Goal: Navigation & Orientation: Find specific page/section

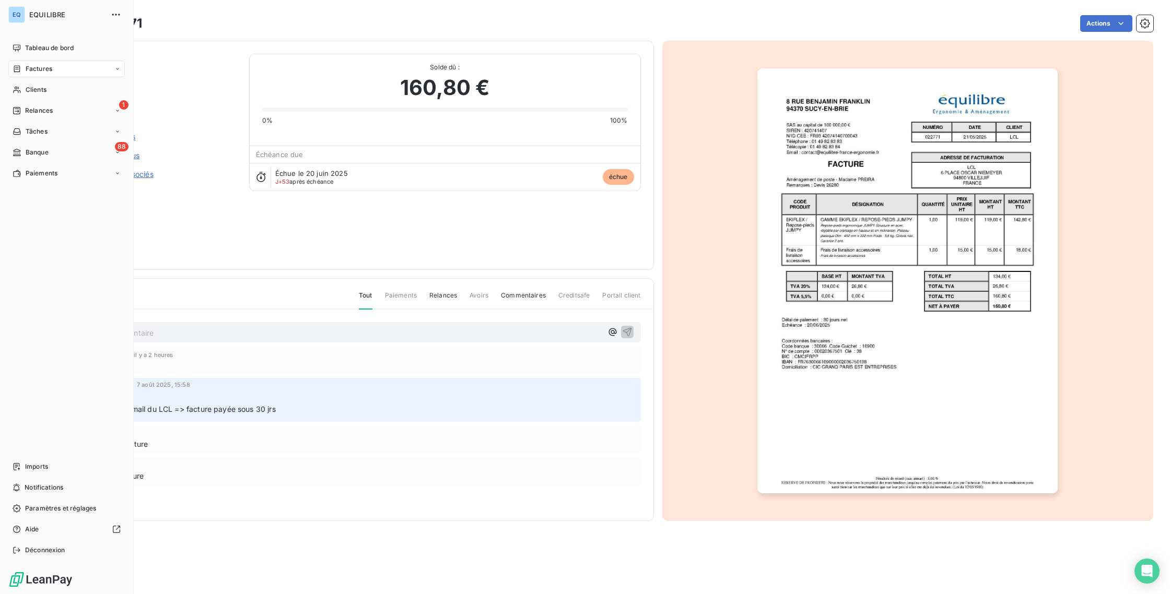
click at [31, 99] on nav "Tableau de bord Factures Clients 1 Relances Tâches 88 Banque Paiements" at bounding box center [66, 111] width 116 height 142
click at [42, 112] on span "Relances" at bounding box center [39, 110] width 28 height 9
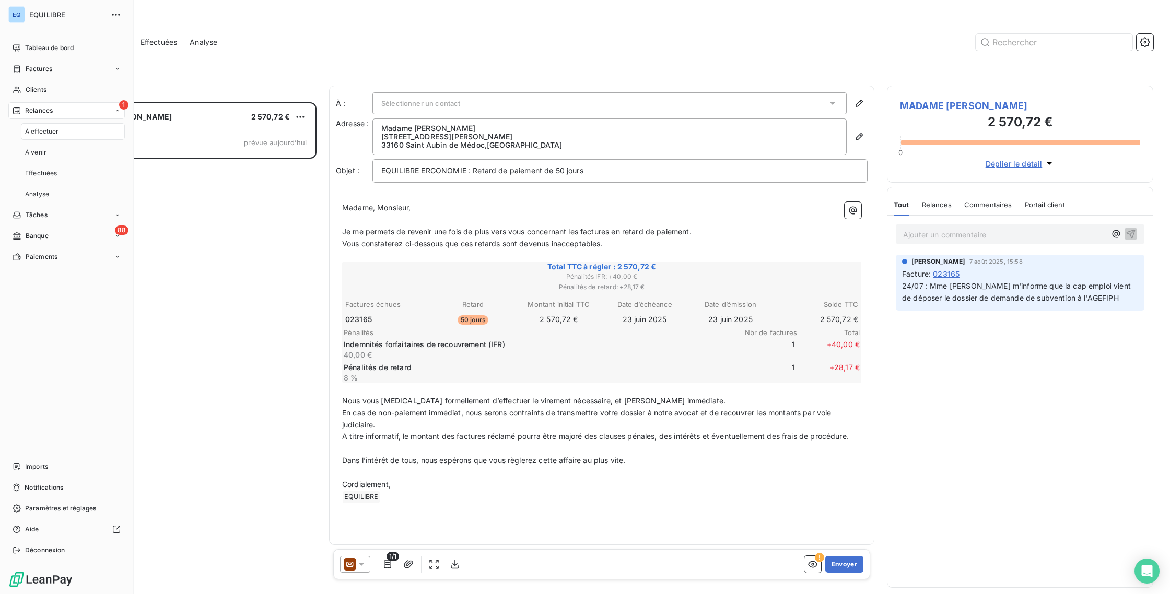
scroll to position [484, 259]
click at [44, 134] on span "À effectuer" at bounding box center [42, 131] width 34 height 9
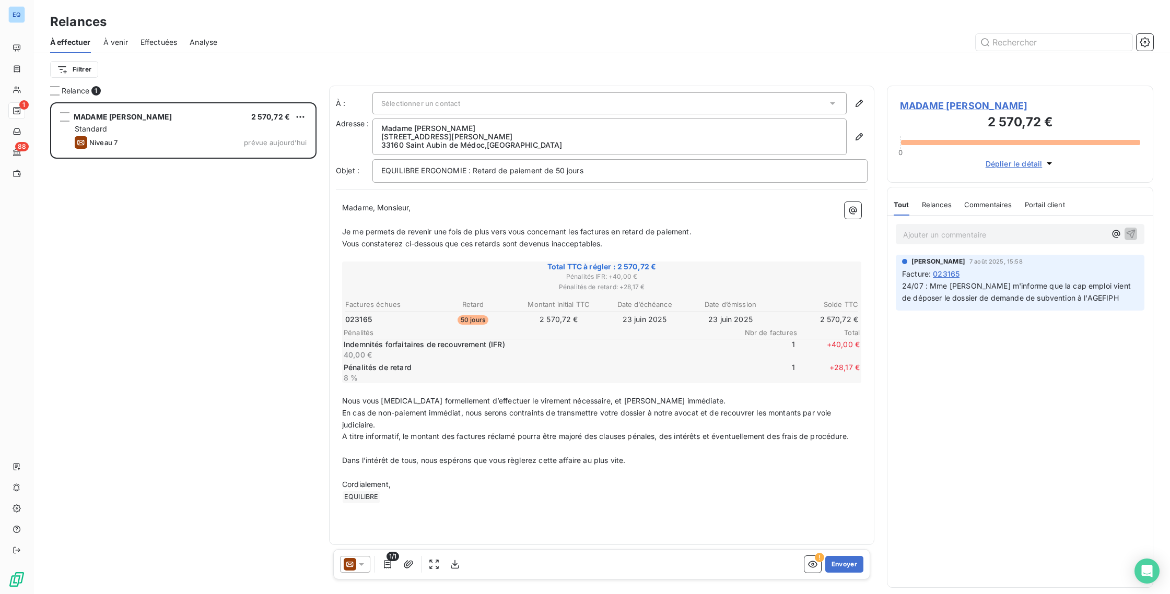
click at [121, 40] on span "À venir" at bounding box center [115, 42] width 25 height 10
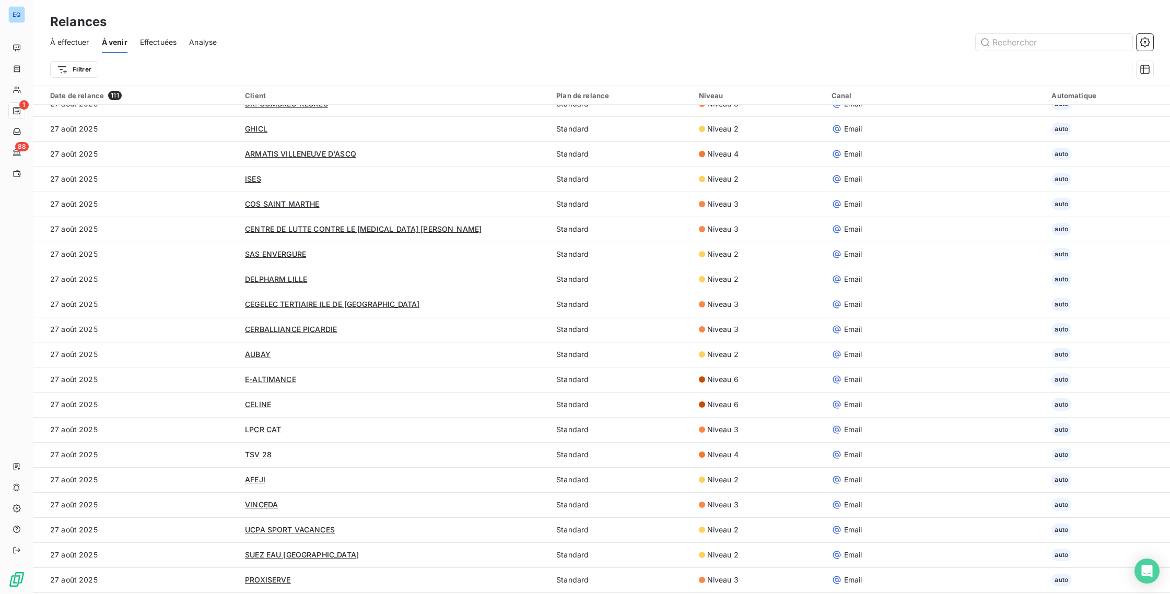
scroll to position [789, 0]
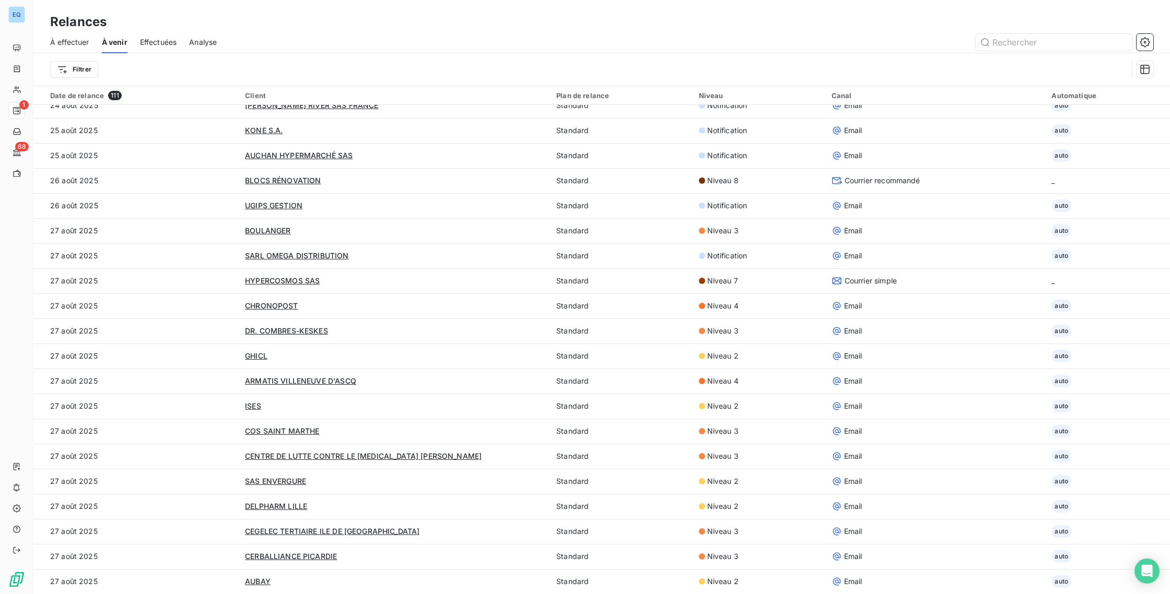
click at [137, 40] on div "À effectuer À venir Effectuées Analyse" at bounding box center [601, 42] width 1137 height 22
click at [163, 38] on span "Effectuées" at bounding box center [158, 42] width 37 height 10
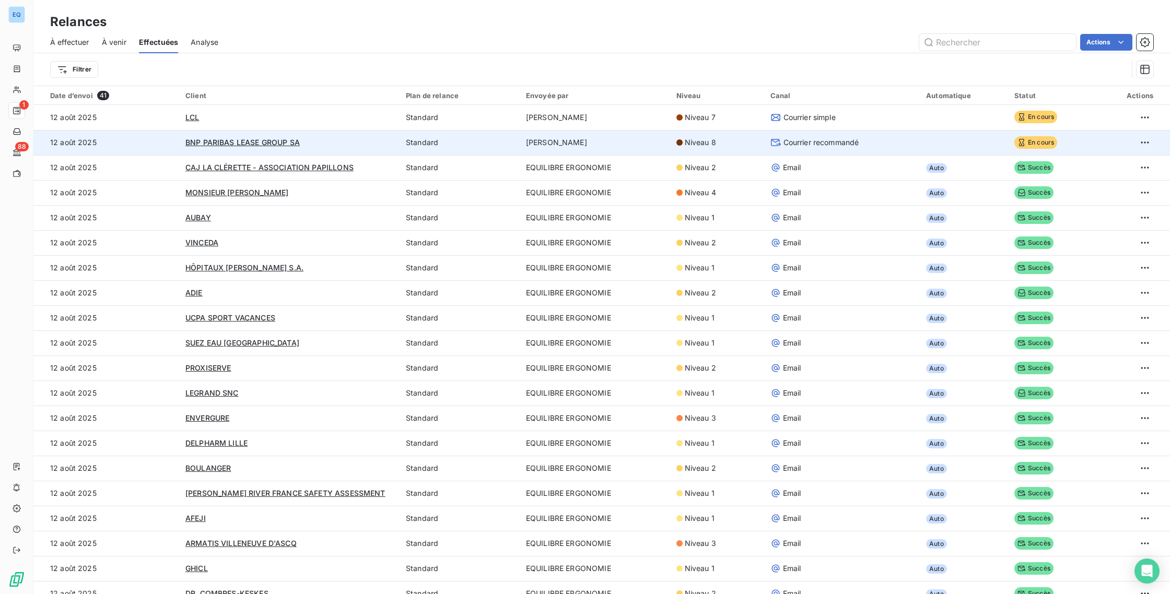
click at [906, 147] on td "Courrier recommandé" at bounding box center [842, 142] width 156 height 25
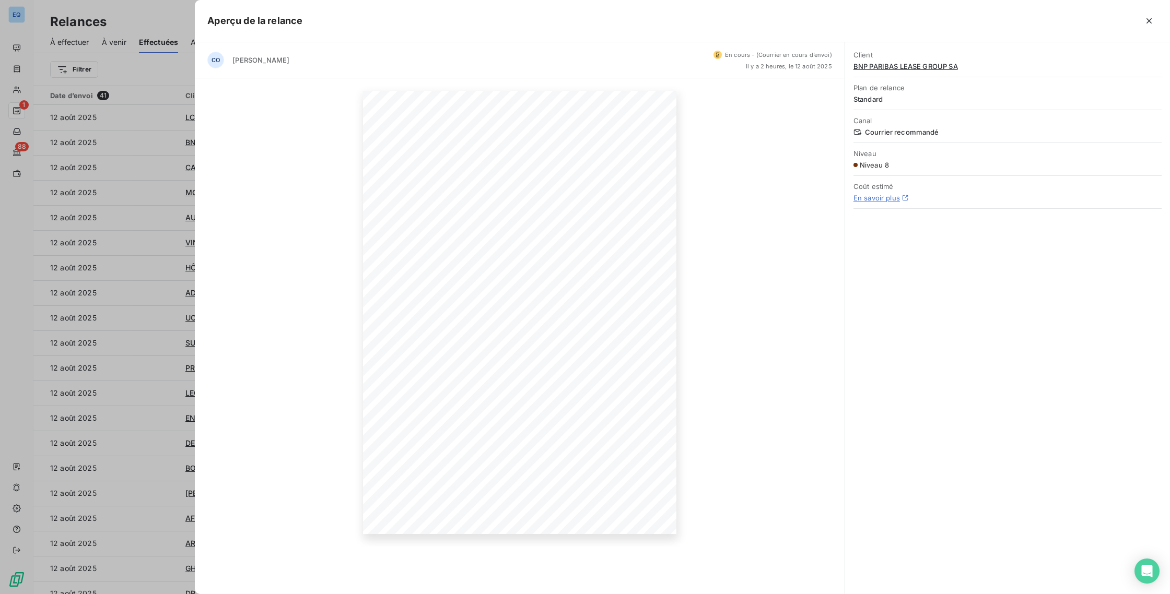
click at [148, 213] on div at bounding box center [585, 297] width 1170 height 594
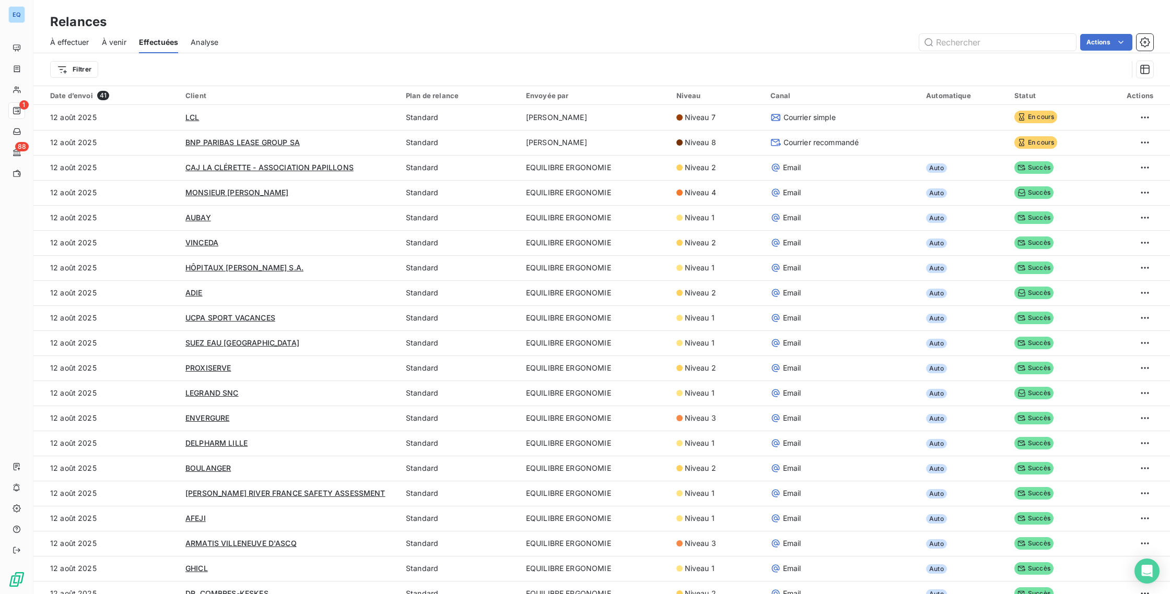
click at [191, 39] on div "À effectuer À venir Effectuées Analyse Actions" at bounding box center [601, 42] width 1137 height 22
click at [198, 42] on span "Analyse" at bounding box center [205, 42] width 28 height 10
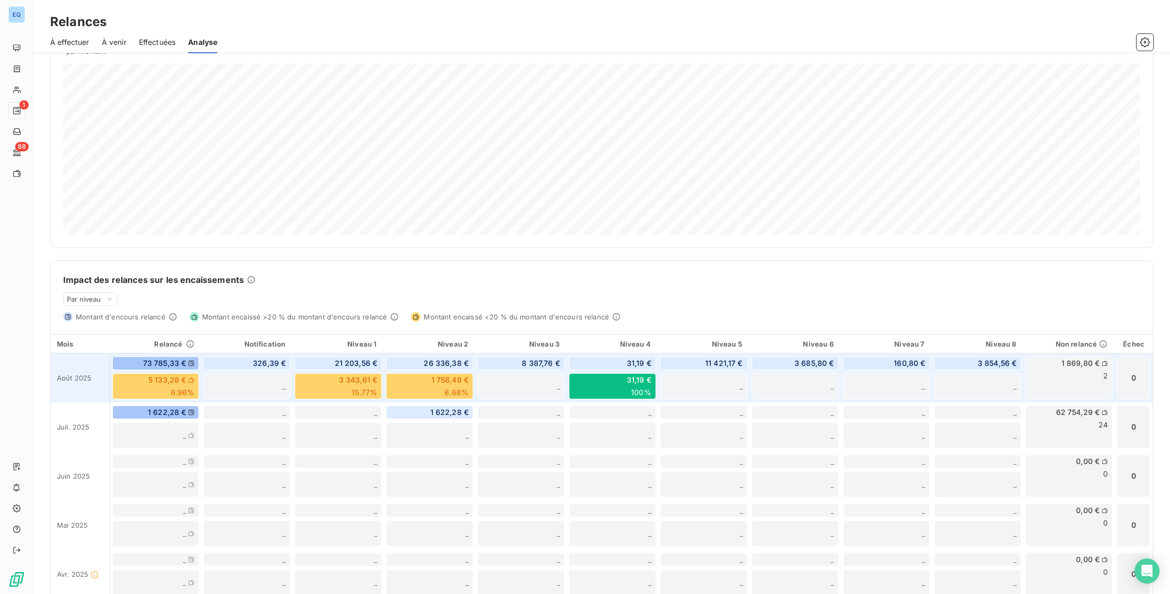
scroll to position [143, 0]
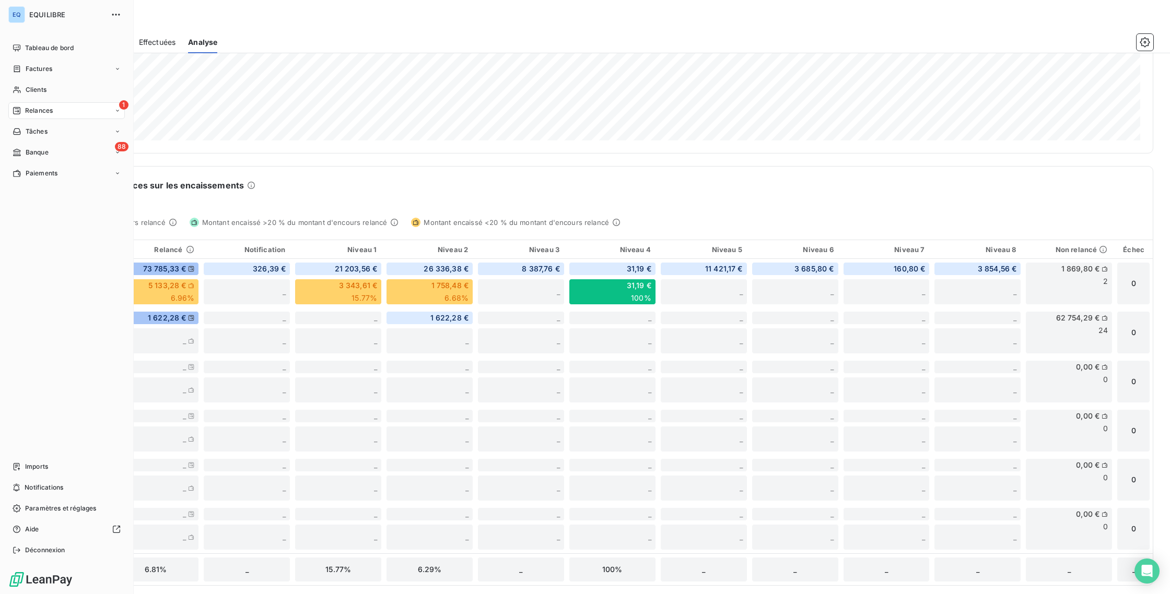
click at [48, 104] on div "1 Relances" at bounding box center [66, 110] width 116 height 17
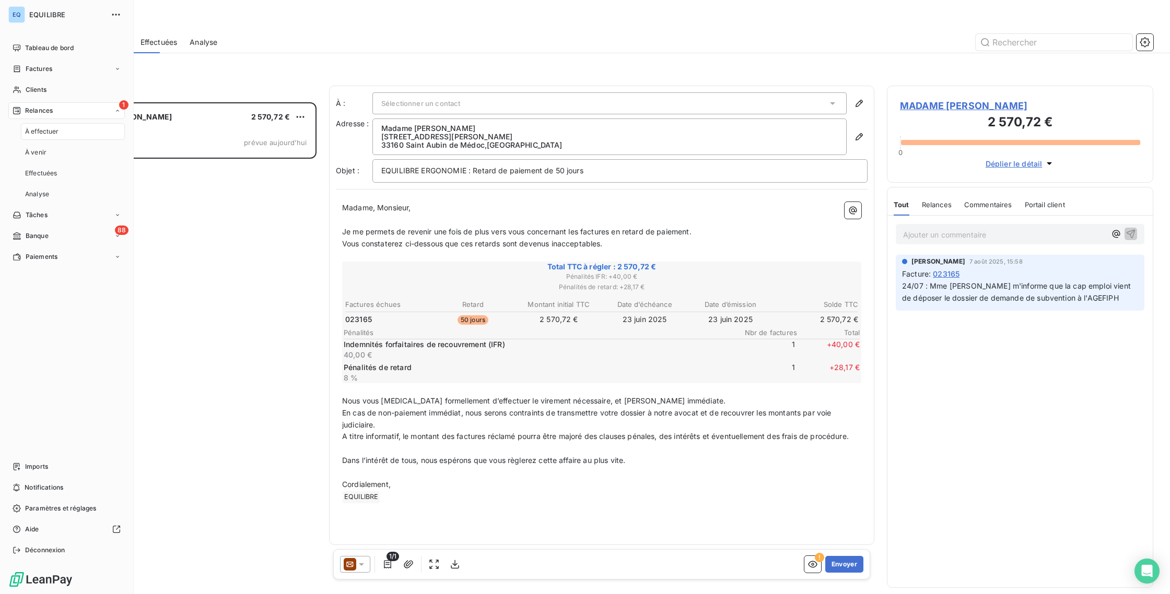
scroll to position [484, 259]
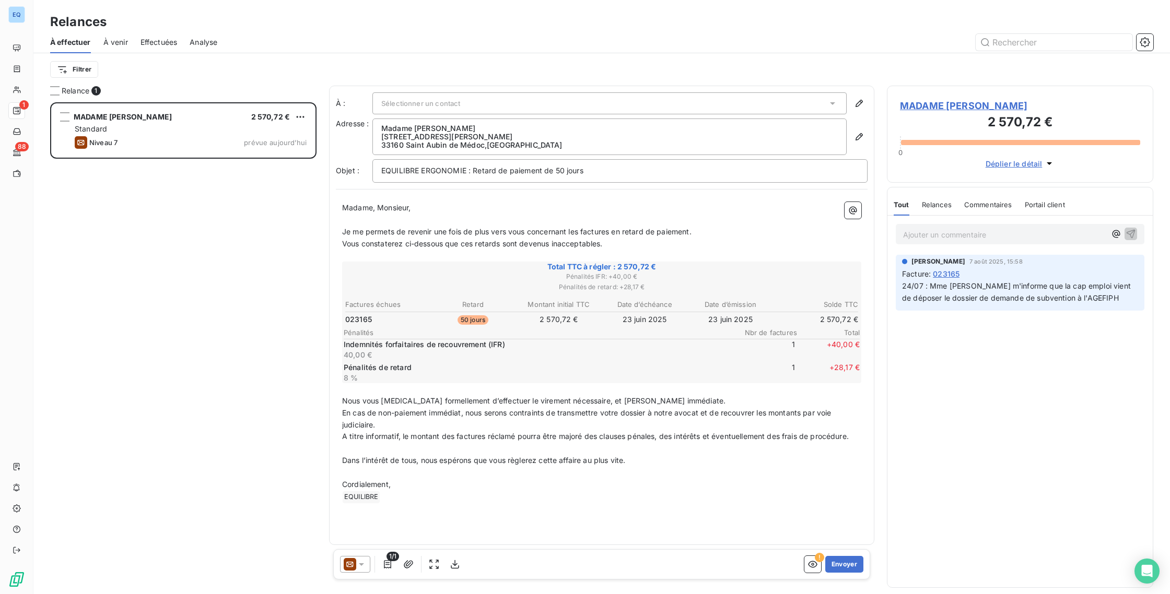
click at [123, 42] on span "À venir" at bounding box center [115, 42] width 25 height 10
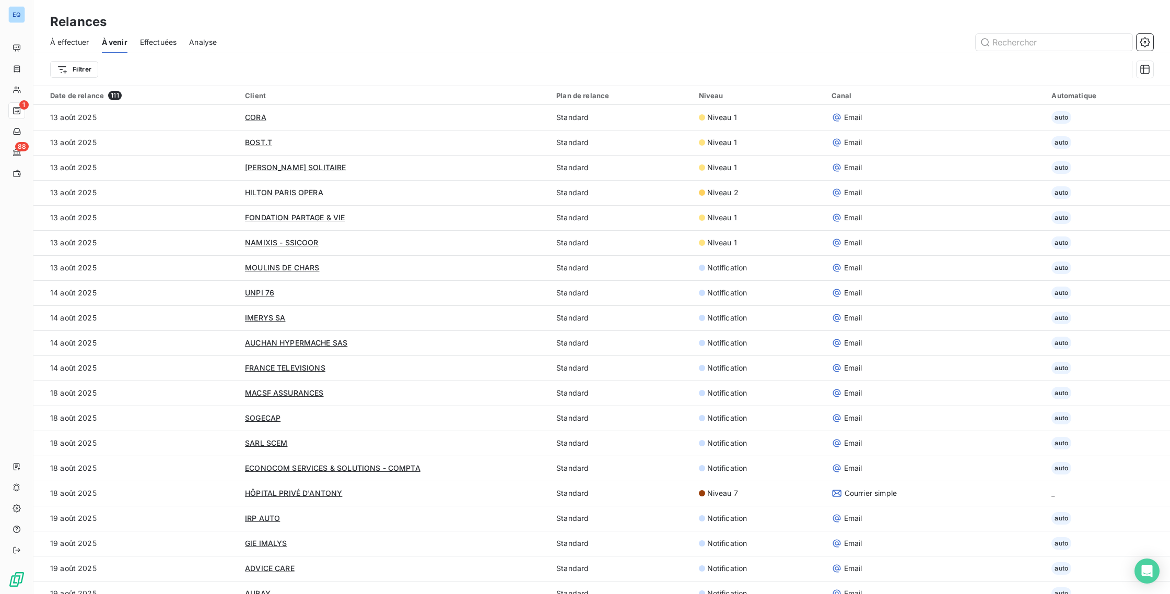
click at [150, 53] on div "Filtrer" at bounding box center [601, 69] width 1103 height 32
click at [153, 40] on span "Effectuées" at bounding box center [158, 42] width 37 height 10
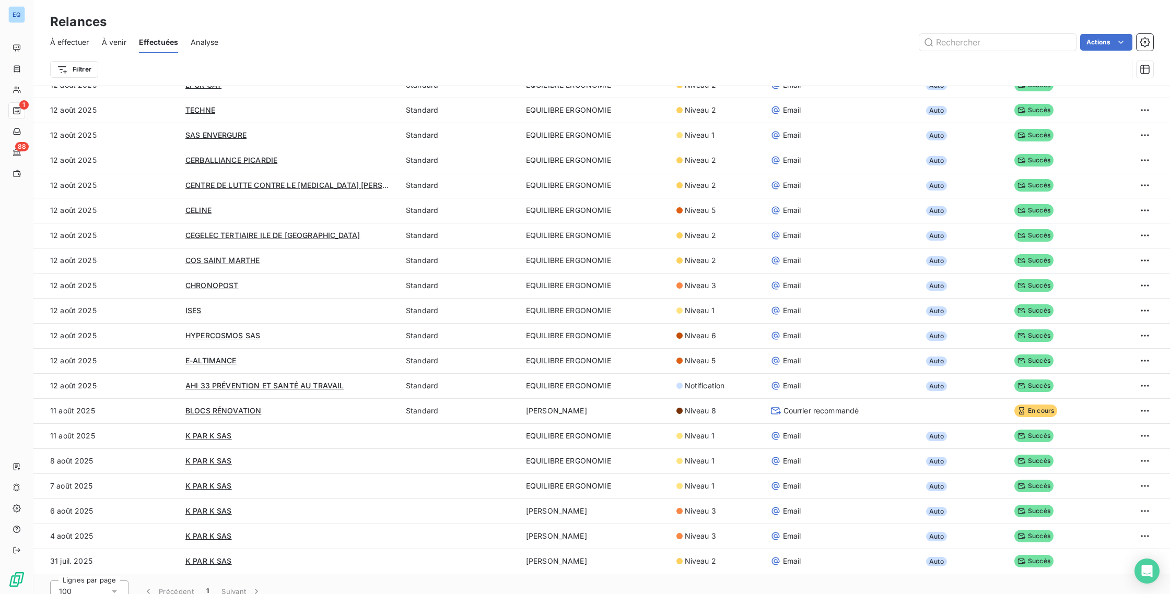
scroll to position [36, 0]
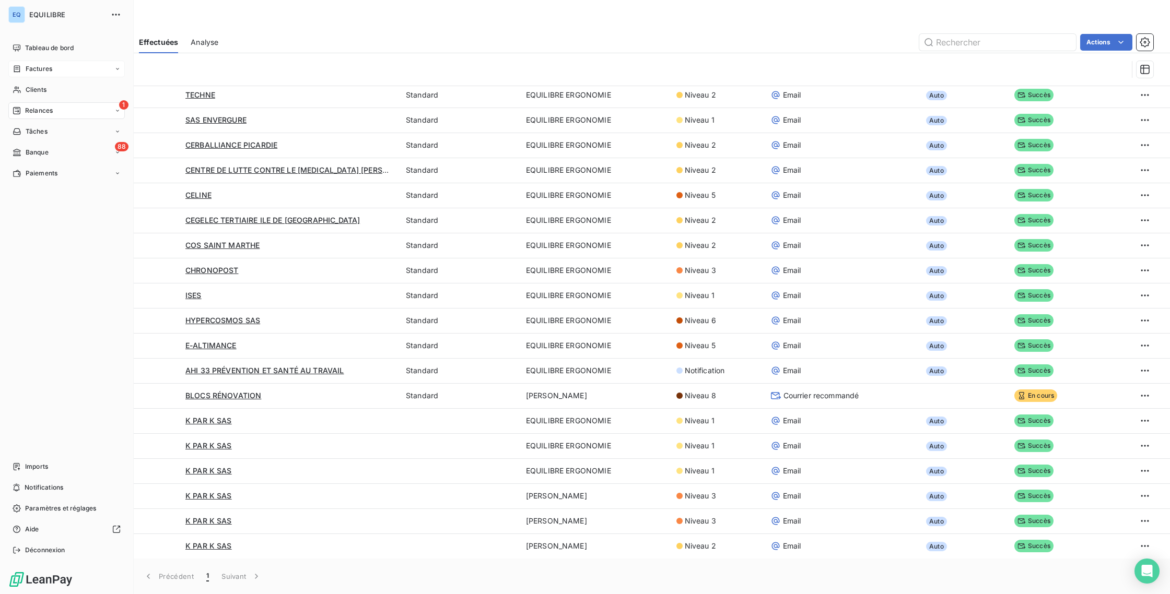
click at [30, 69] on span "Factures" at bounding box center [39, 68] width 27 height 9
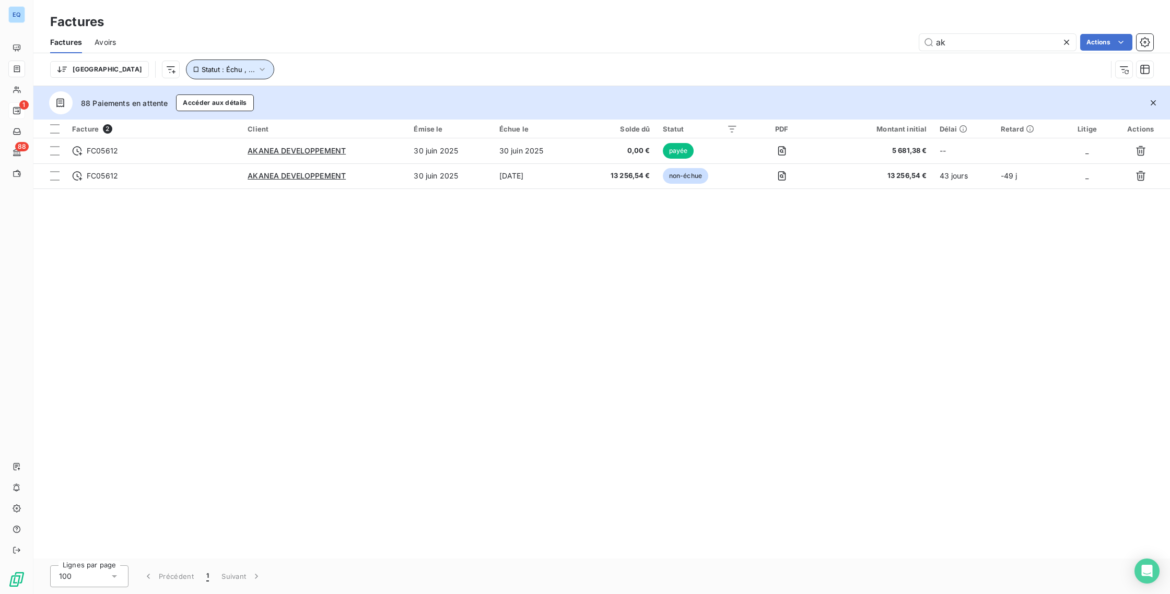
click at [202, 72] on span "Statut : Échu , ..." at bounding box center [228, 69] width 53 height 8
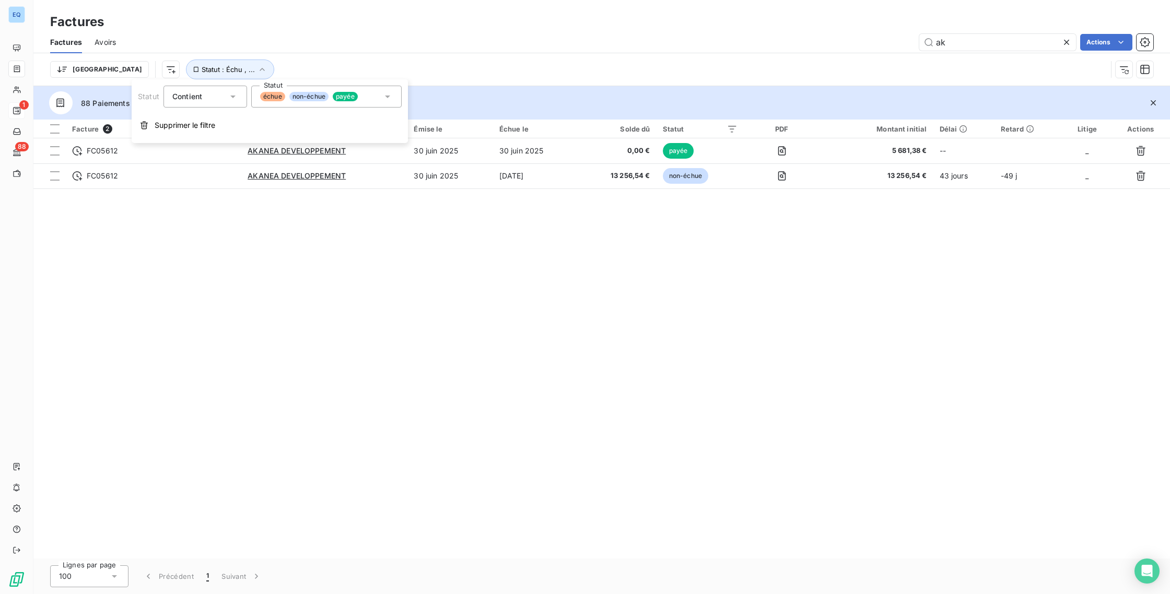
click at [532, 383] on div "Facture 2 Client Émise le Échue le Solde dû Statut PDF Montant initial Délai Re…" at bounding box center [601, 339] width 1137 height 439
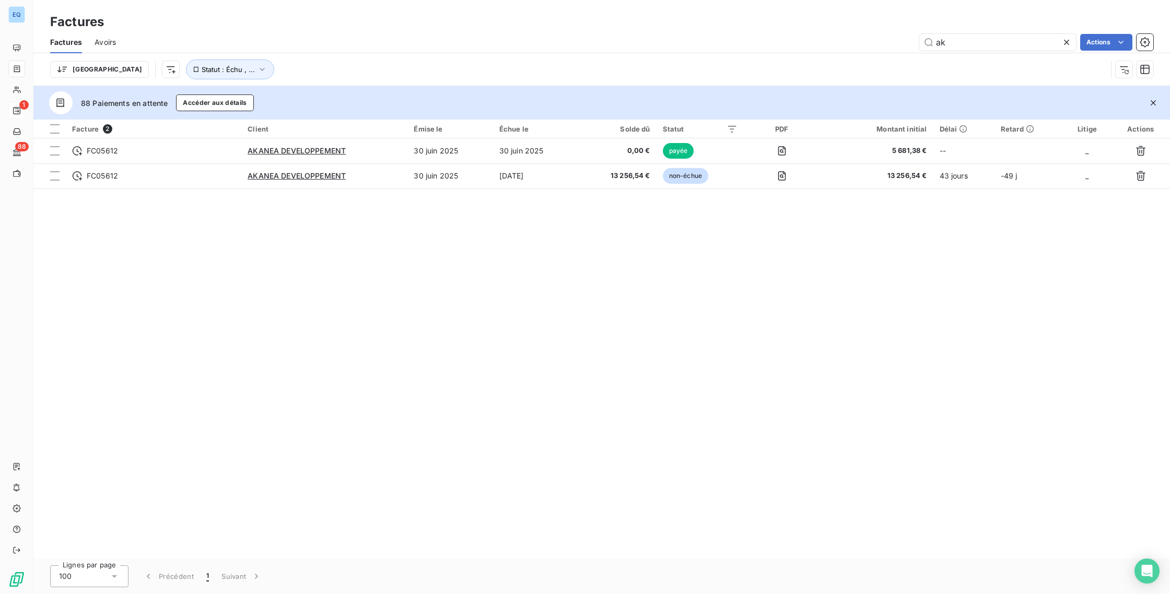
click at [1066, 44] on icon at bounding box center [1066, 42] width 10 height 10
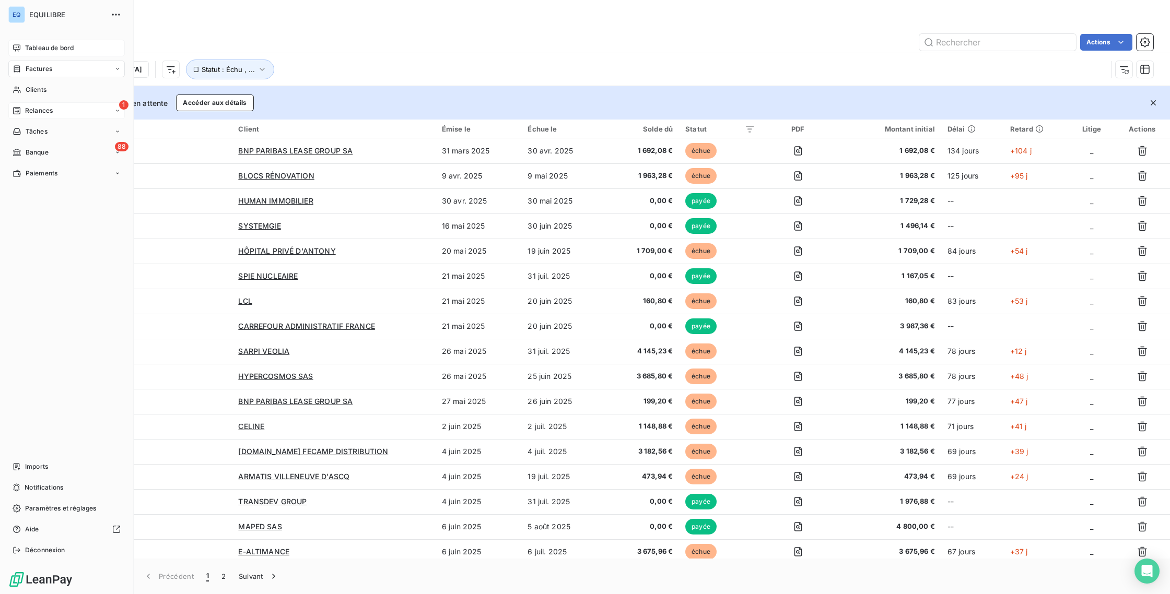
click at [46, 49] on span "Tableau de bord" at bounding box center [49, 47] width 49 height 9
